Goal: Find specific page/section

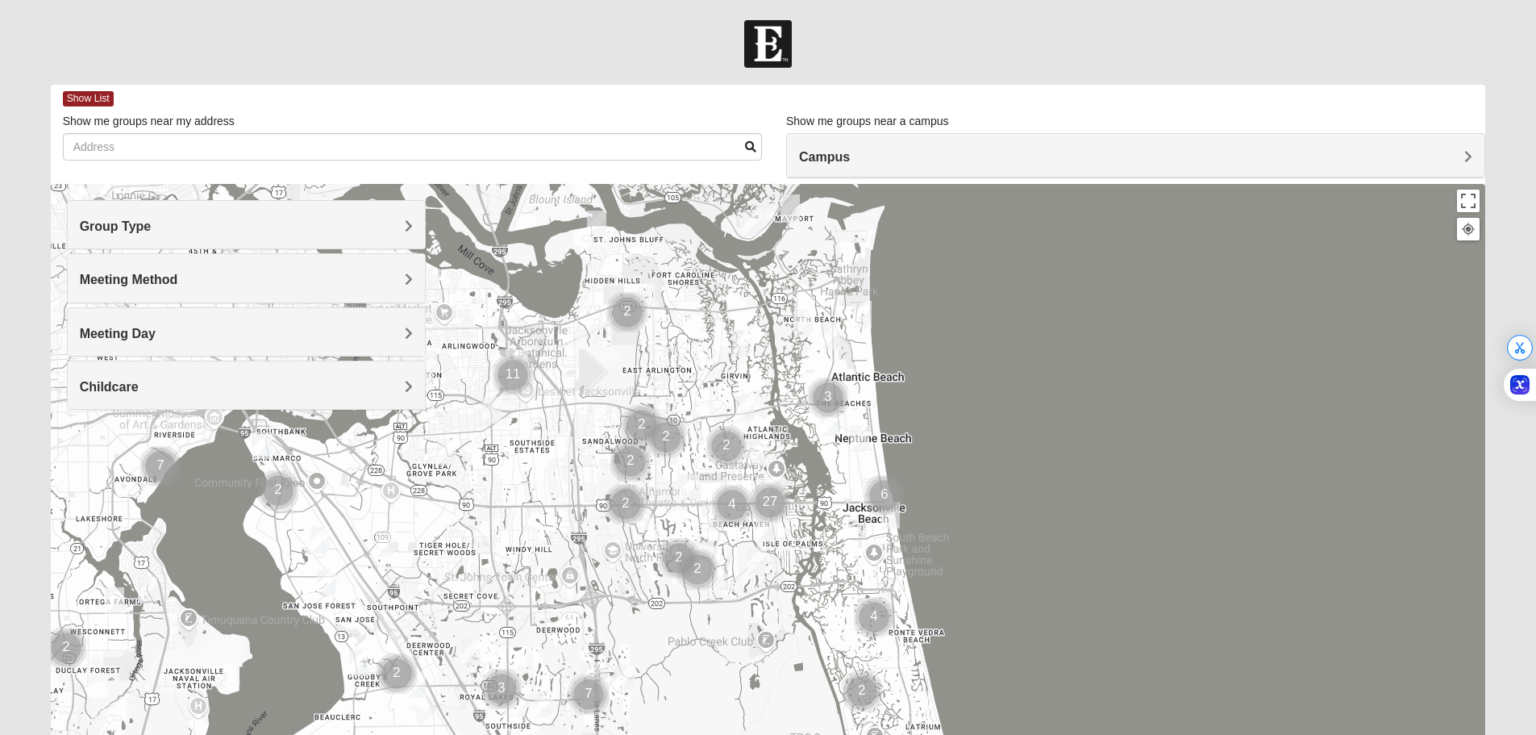
click at [233, 236] on div "Group Type" at bounding box center [246, 225] width 357 height 48
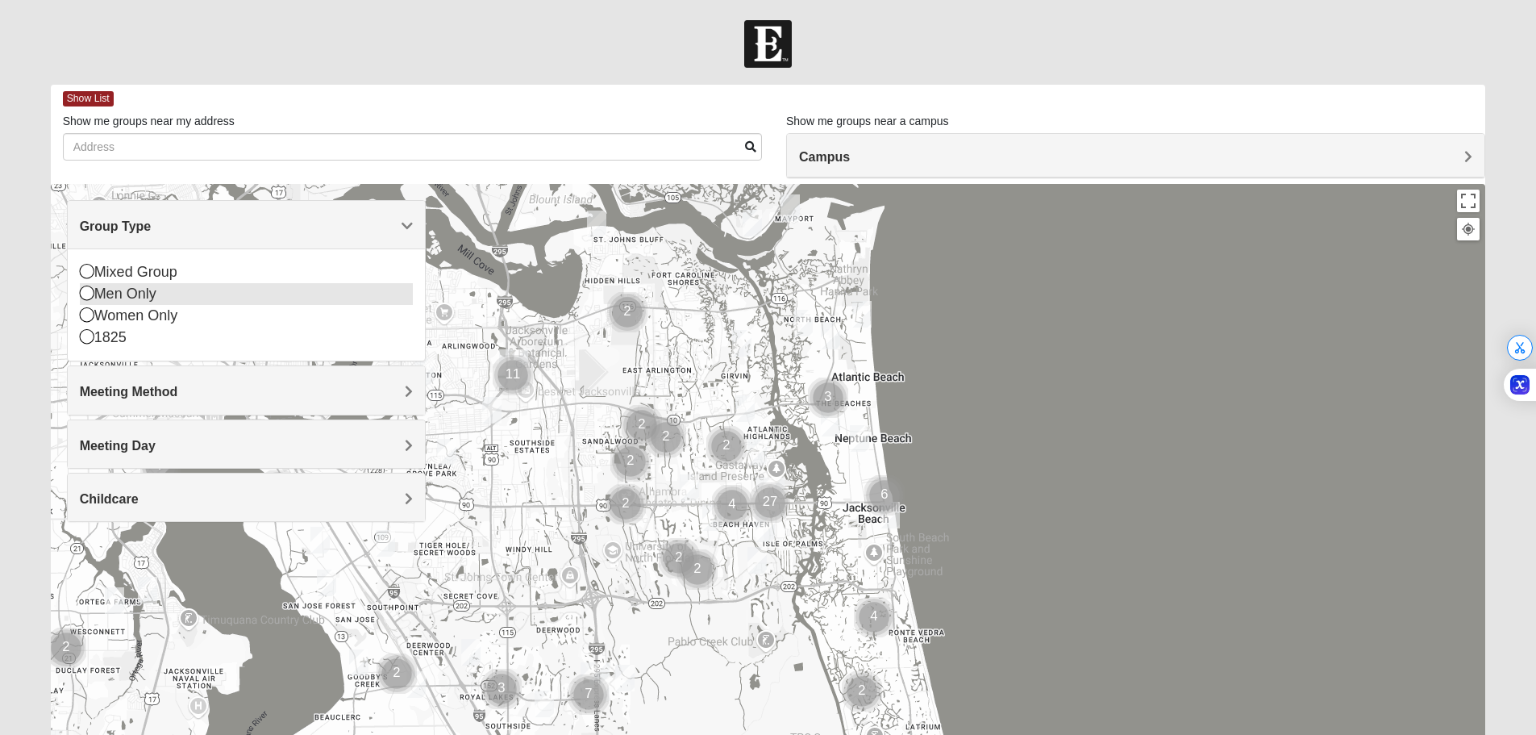
click at [87, 293] on icon at bounding box center [87, 292] width 15 height 15
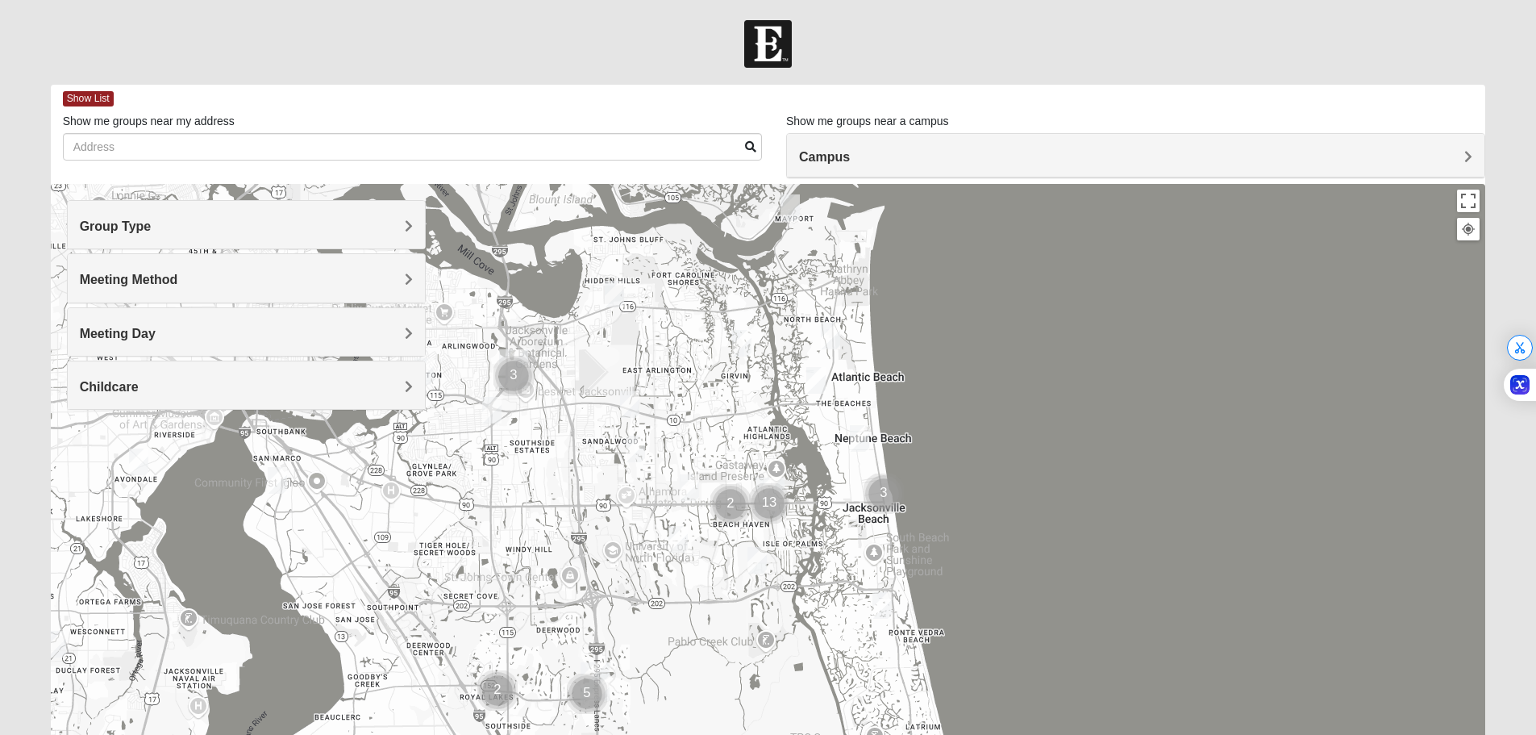
click at [232, 289] on div "Meeting Method" at bounding box center [246, 278] width 357 height 48
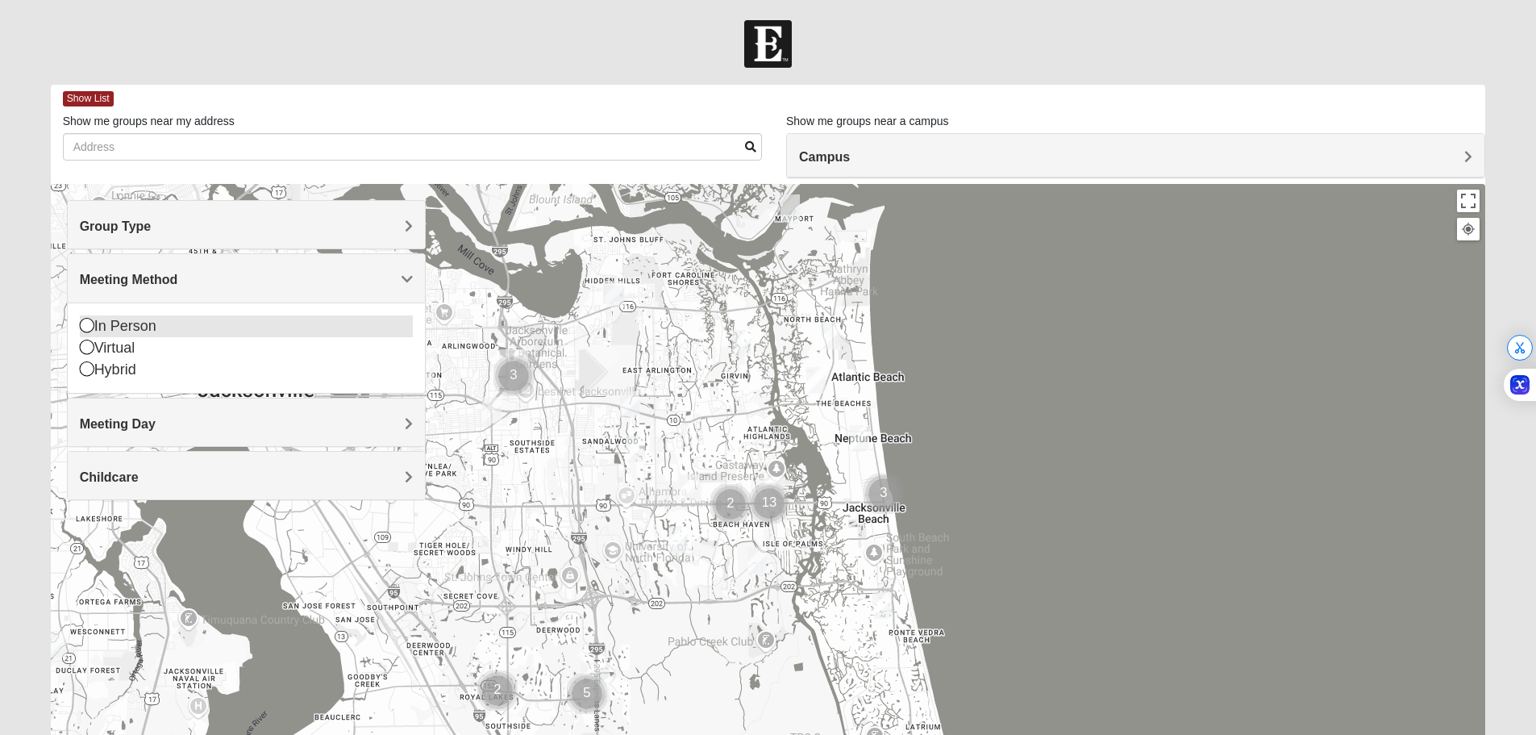
click at [83, 329] on icon at bounding box center [87, 325] width 15 height 15
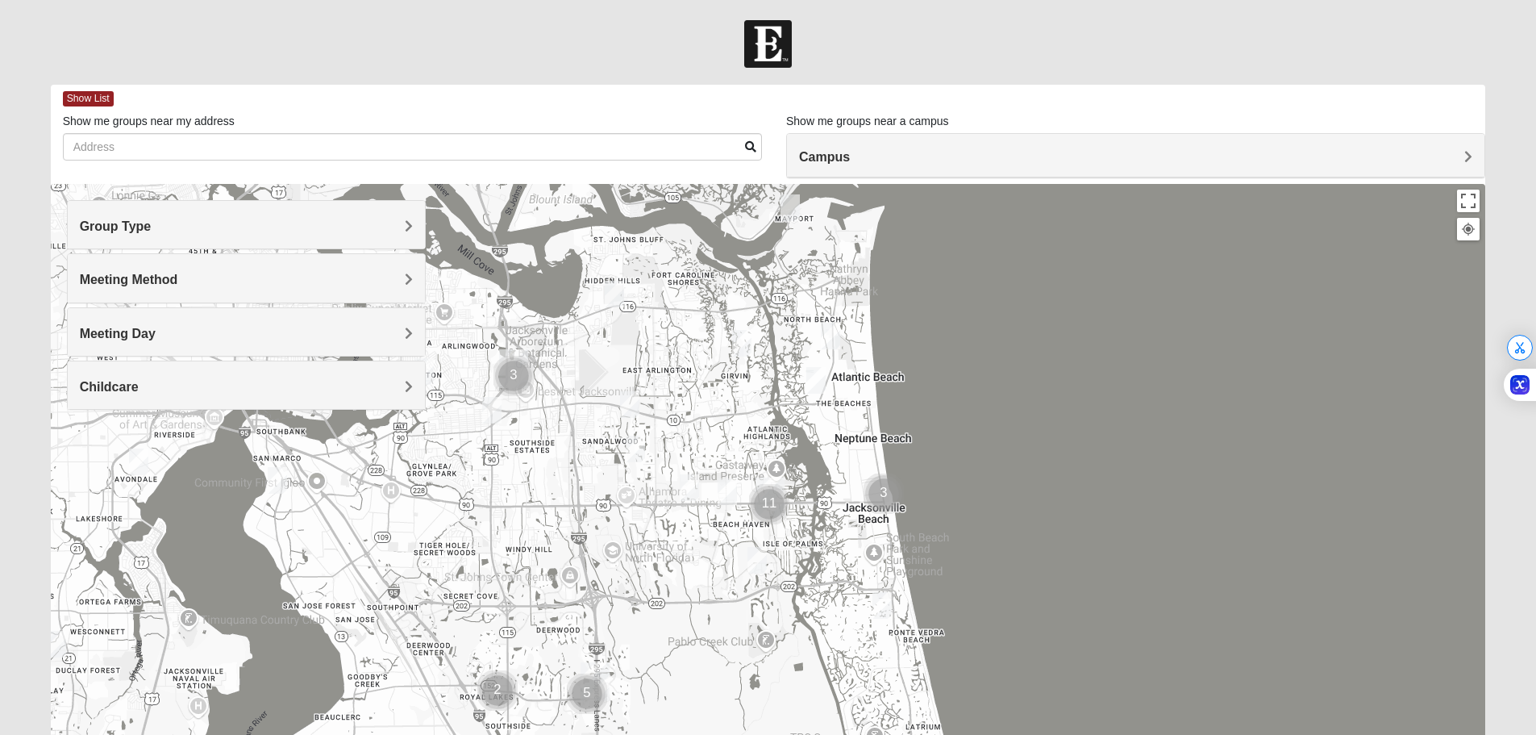
click at [216, 338] on h4 "Meeting Day" at bounding box center [246, 333] width 333 height 15
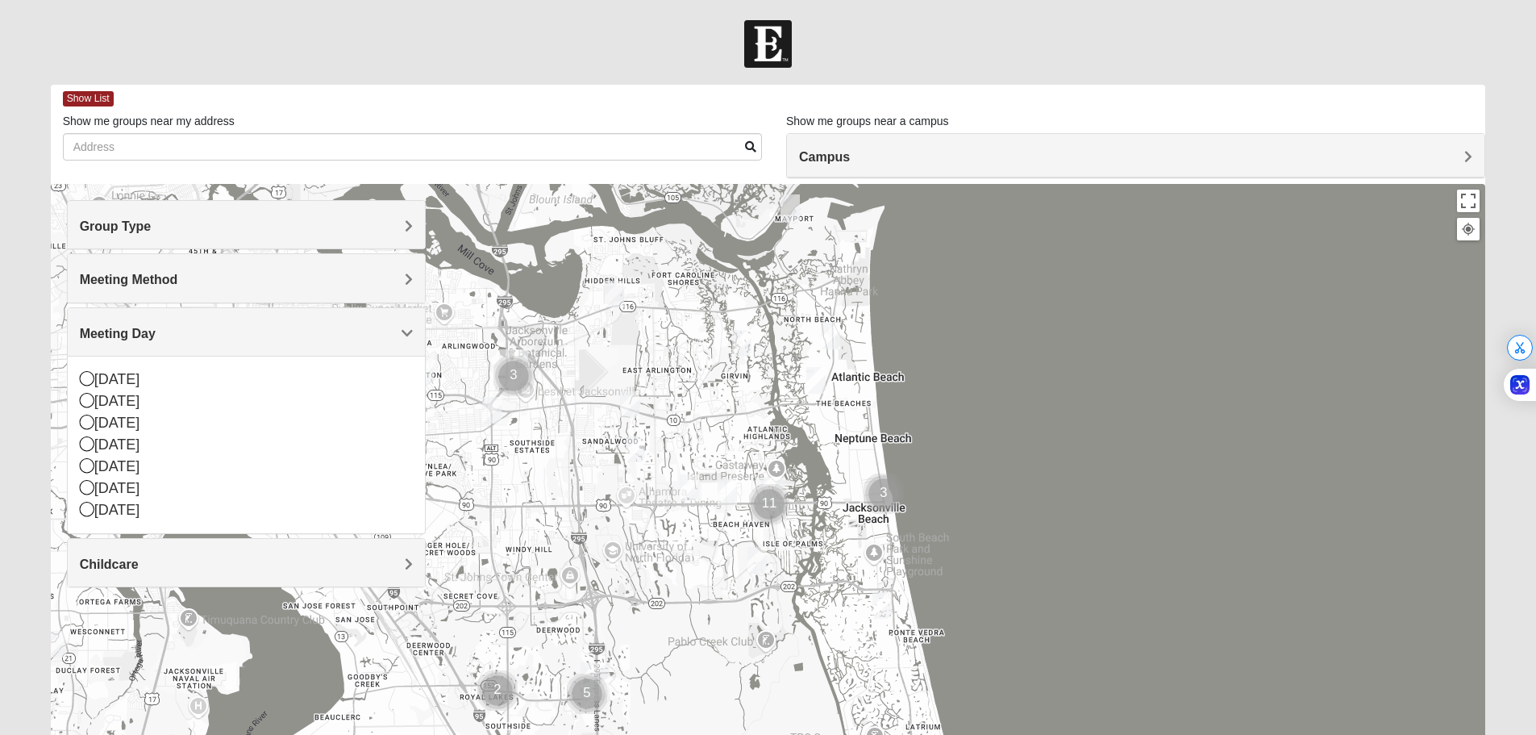
click at [216, 338] on h4 "Meeting Day" at bounding box center [246, 333] width 333 height 15
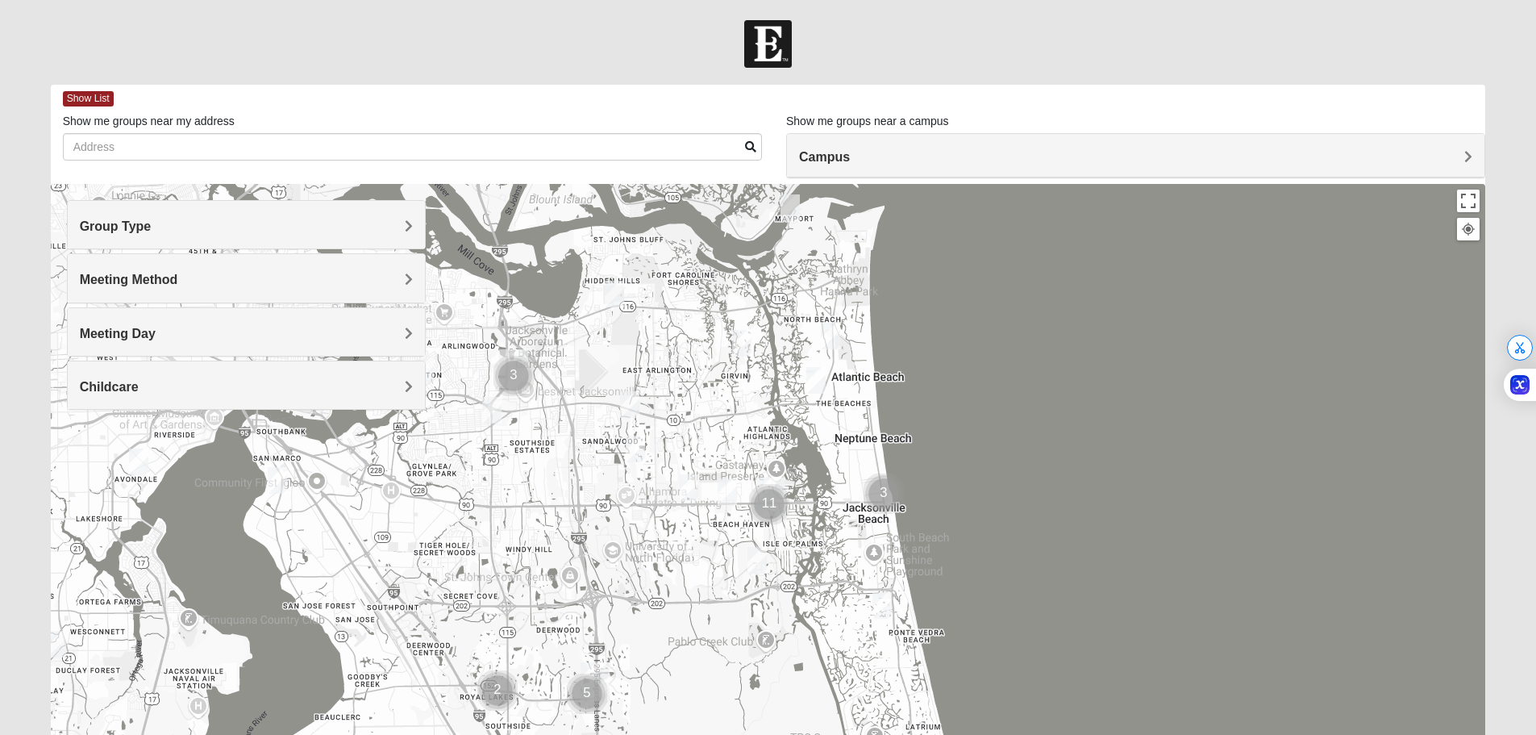
click at [769, 497] on img "Cluster of 11 groups" at bounding box center [769, 504] width 40 height 40
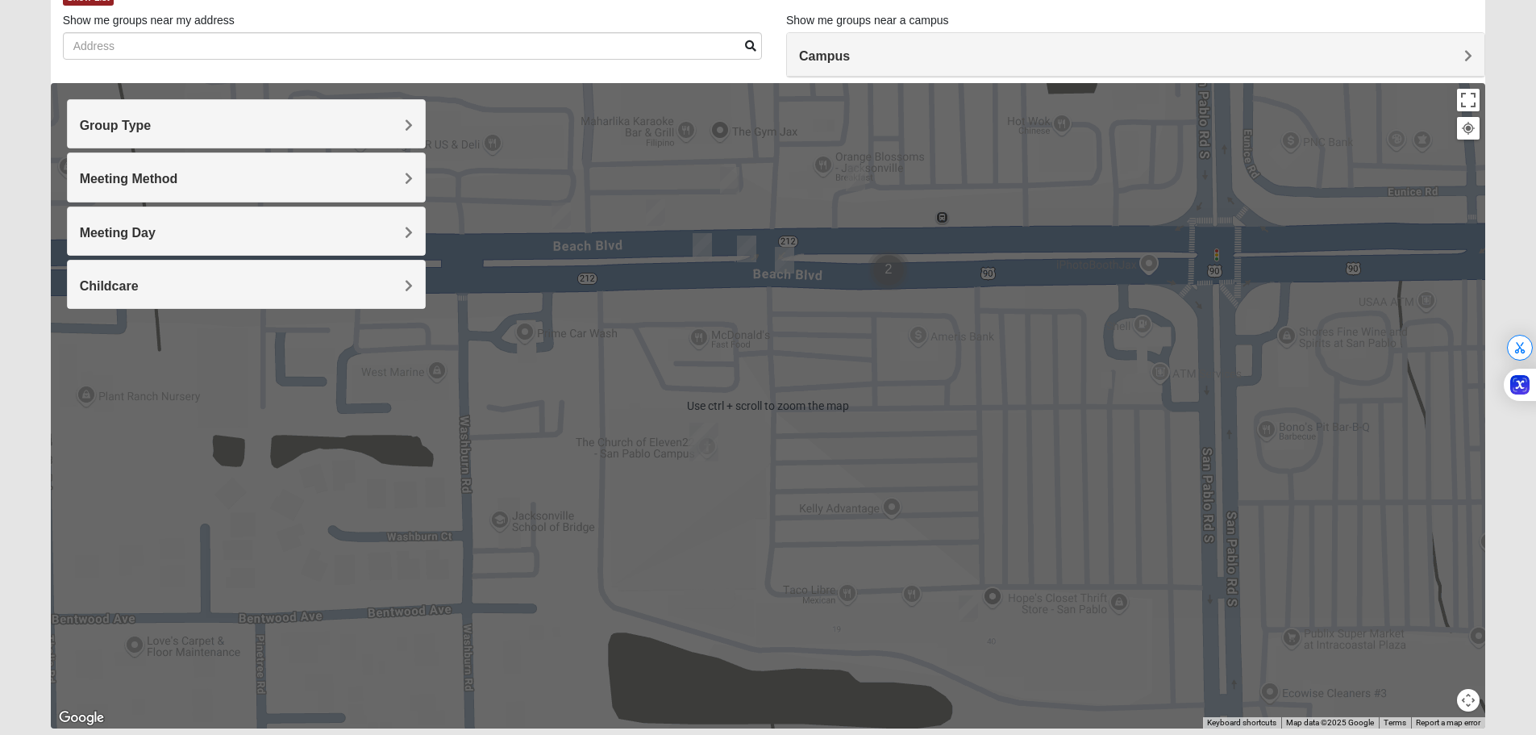
scroll to position [153, 0]
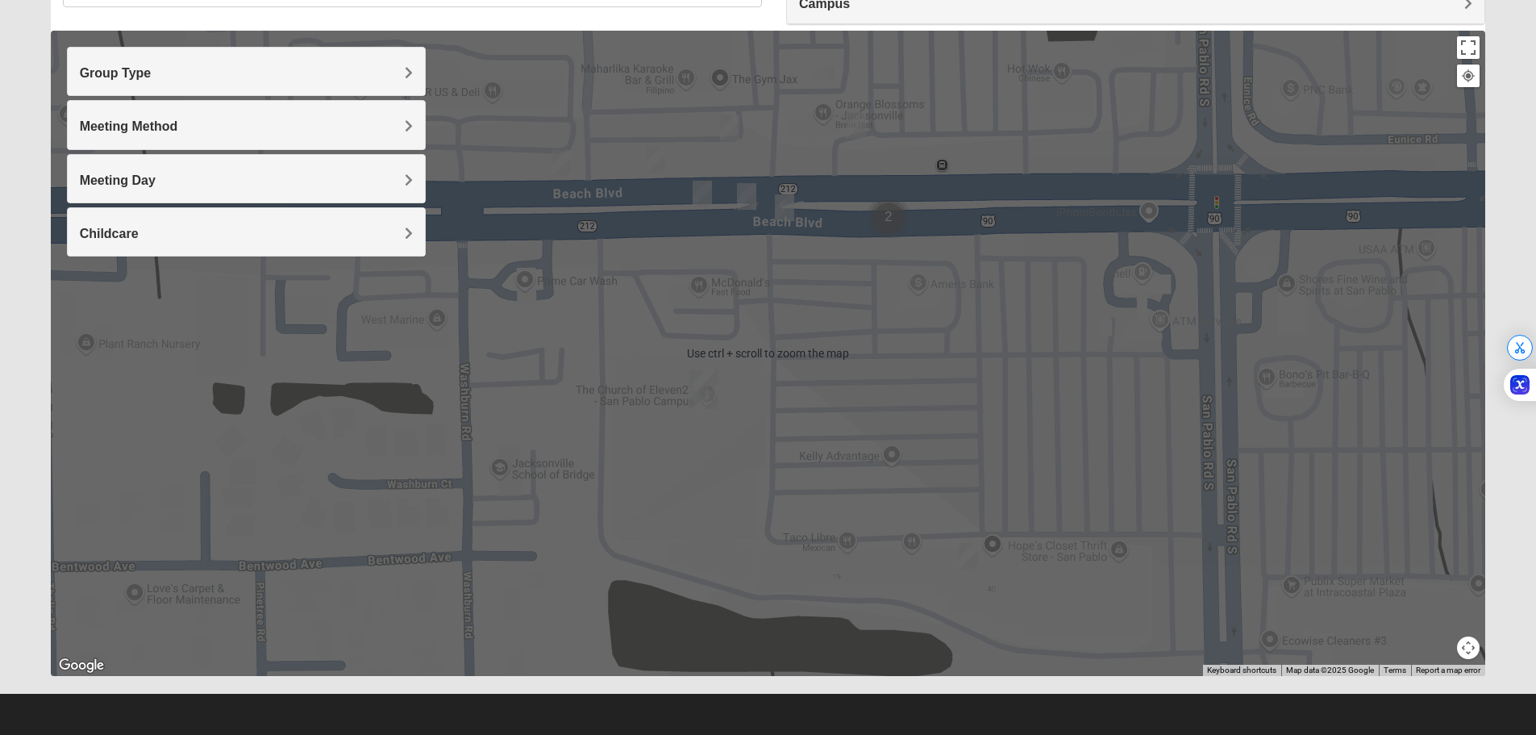
click at [707, 395] on img "San Pablo" at bounding box center [703, 389] width 29 height 39
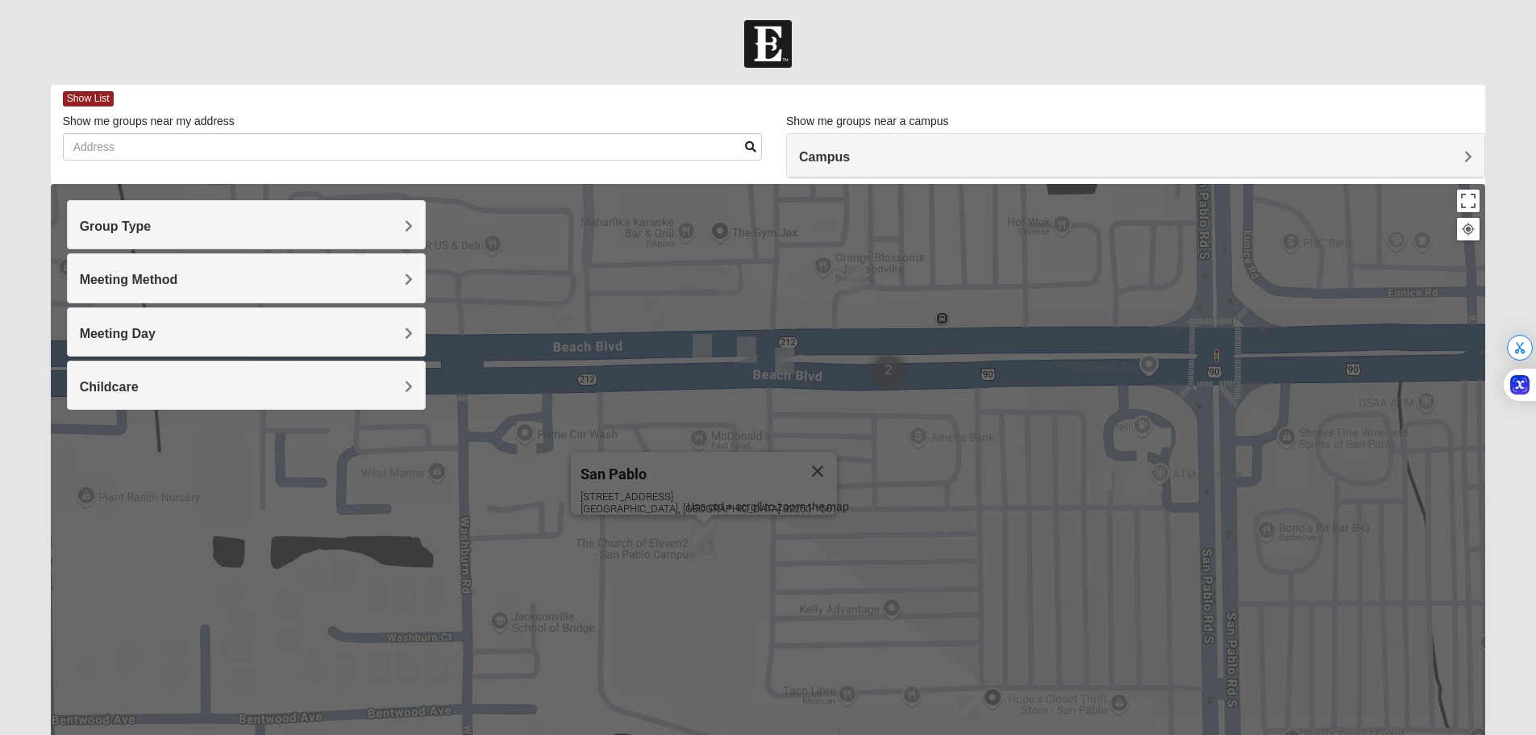
click at [929, 170] on div "Campus" at bounding box center [1135, 156] width 697 height 44
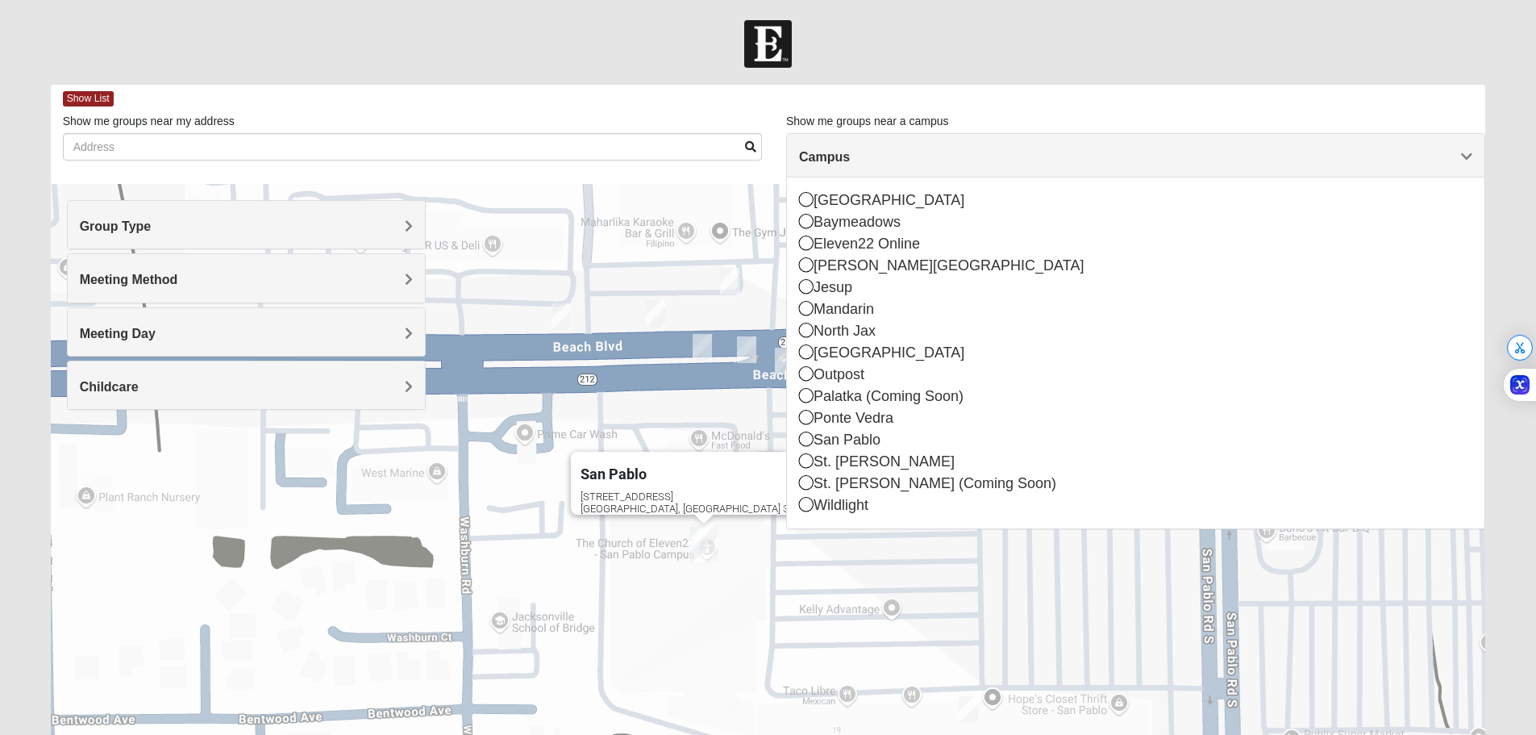
click at [897, 89] on div "Show List" at bounding box center [774, 99] width 1423 height 28
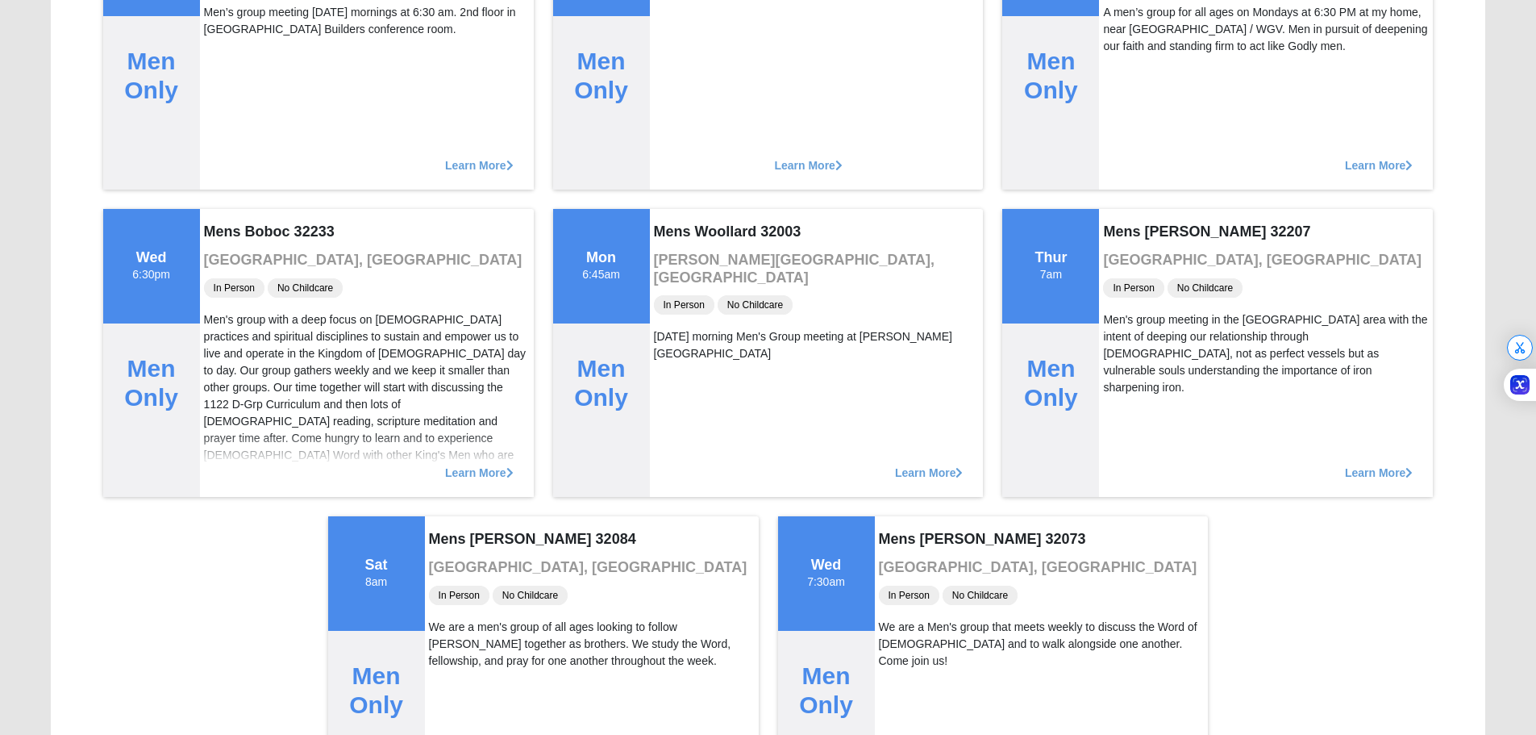
scroll to position [9658, 0]
